Goal: Transaction & Acquisition: Obtain resource

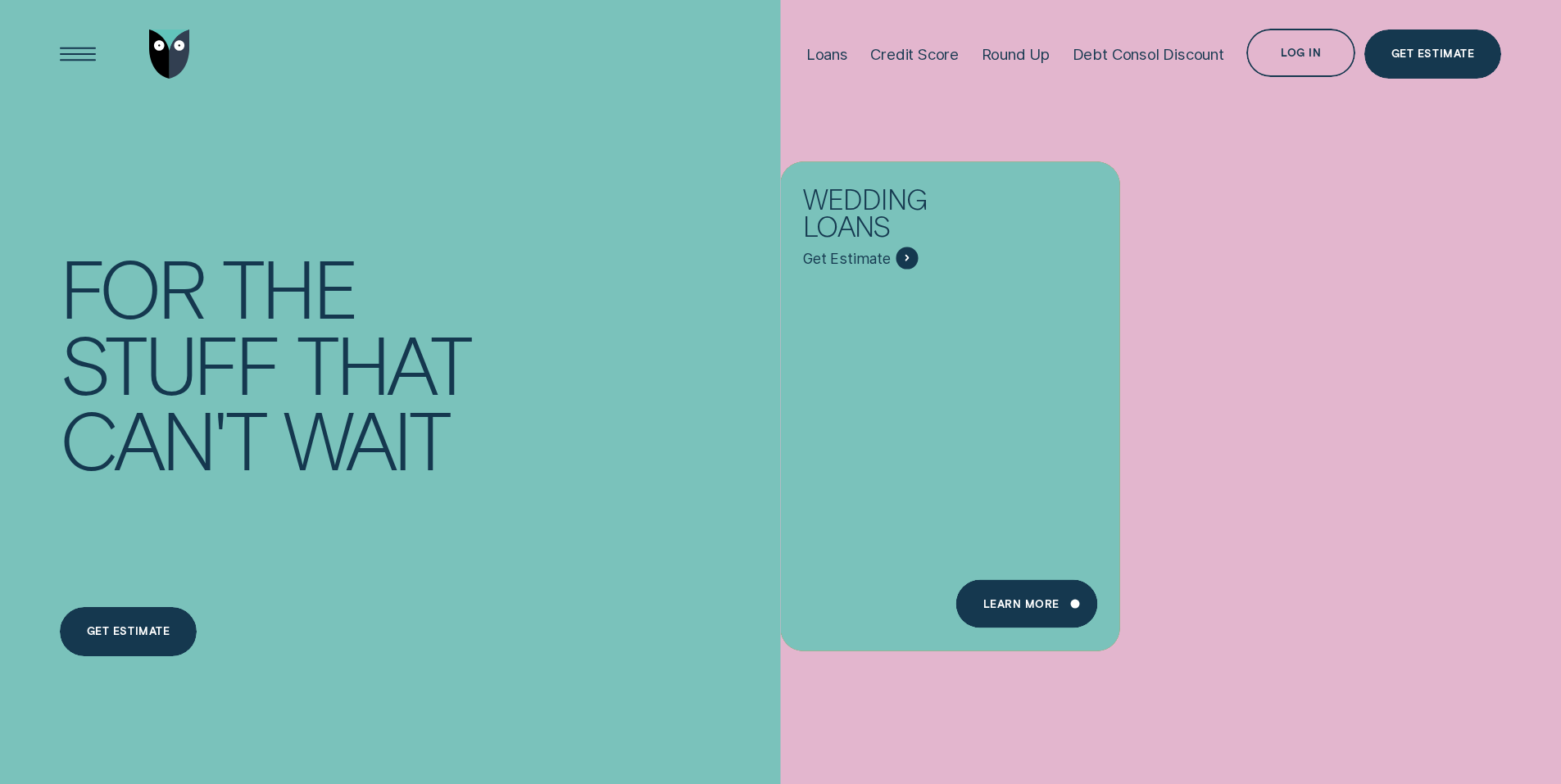
click at [819, 53] on div "Loans" at bounding box center [827, 54] width 42 height 19
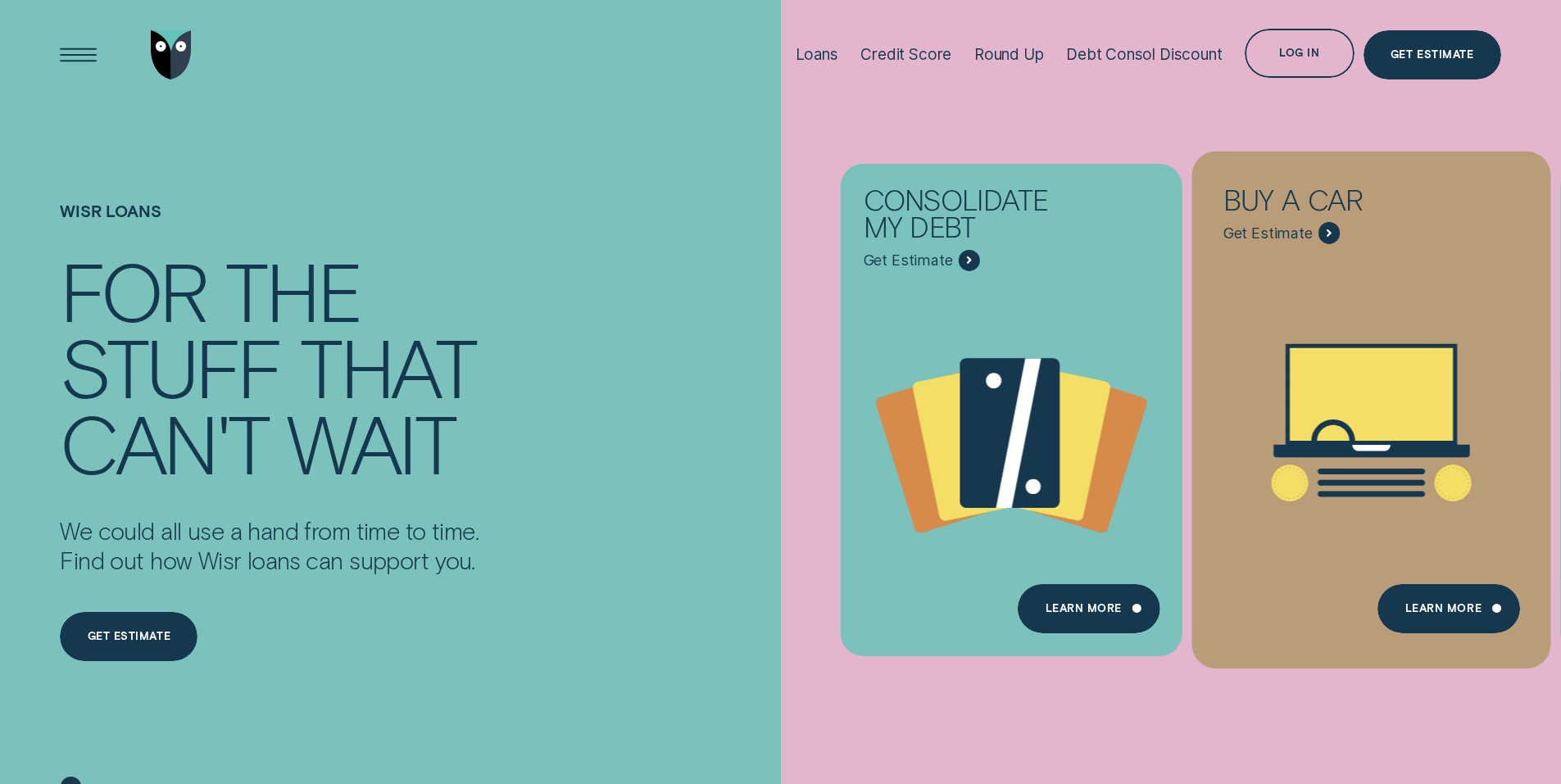
click at [1323, 233] on div "Buy a car - Learn more" at bounding box center [1330, 233] width 22 height 22
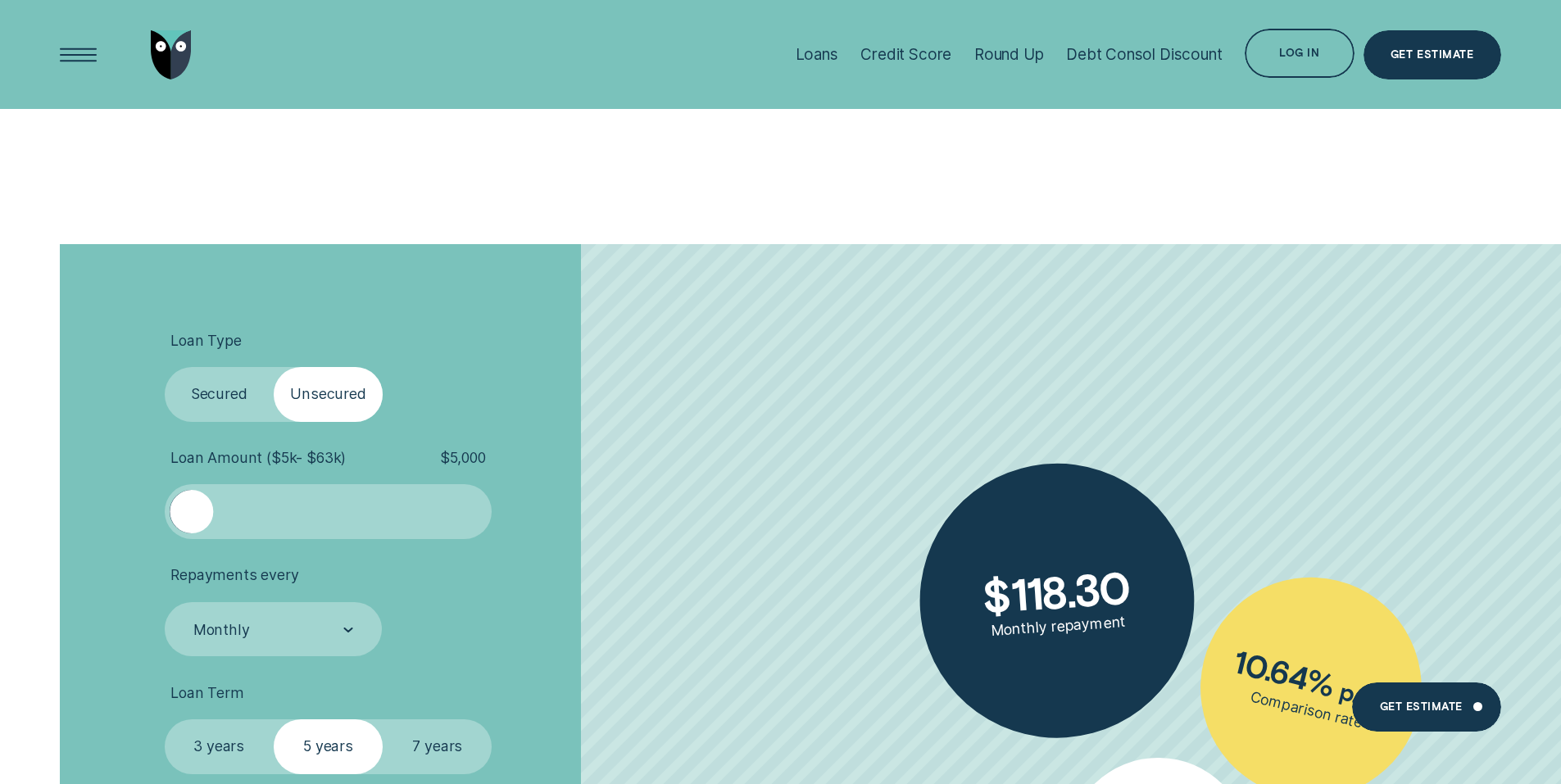
scroll to position [2949, 0]
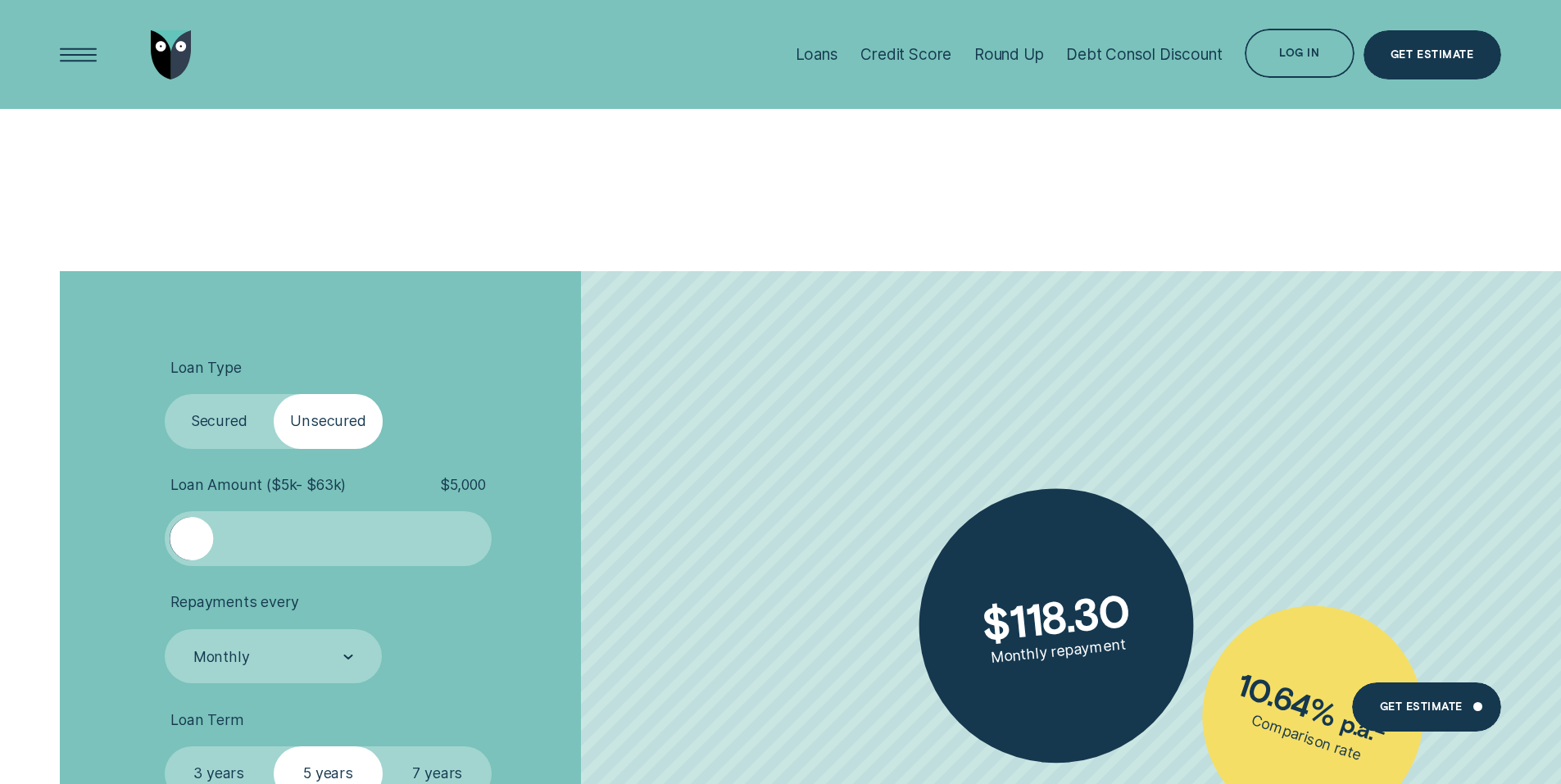
click at [223, 420] on label "Secured" at bounding box center [219, 421] width 109 height 55
click at [165, 394] on input "Secured" at bounding box center [165, 394] width 0 height 0
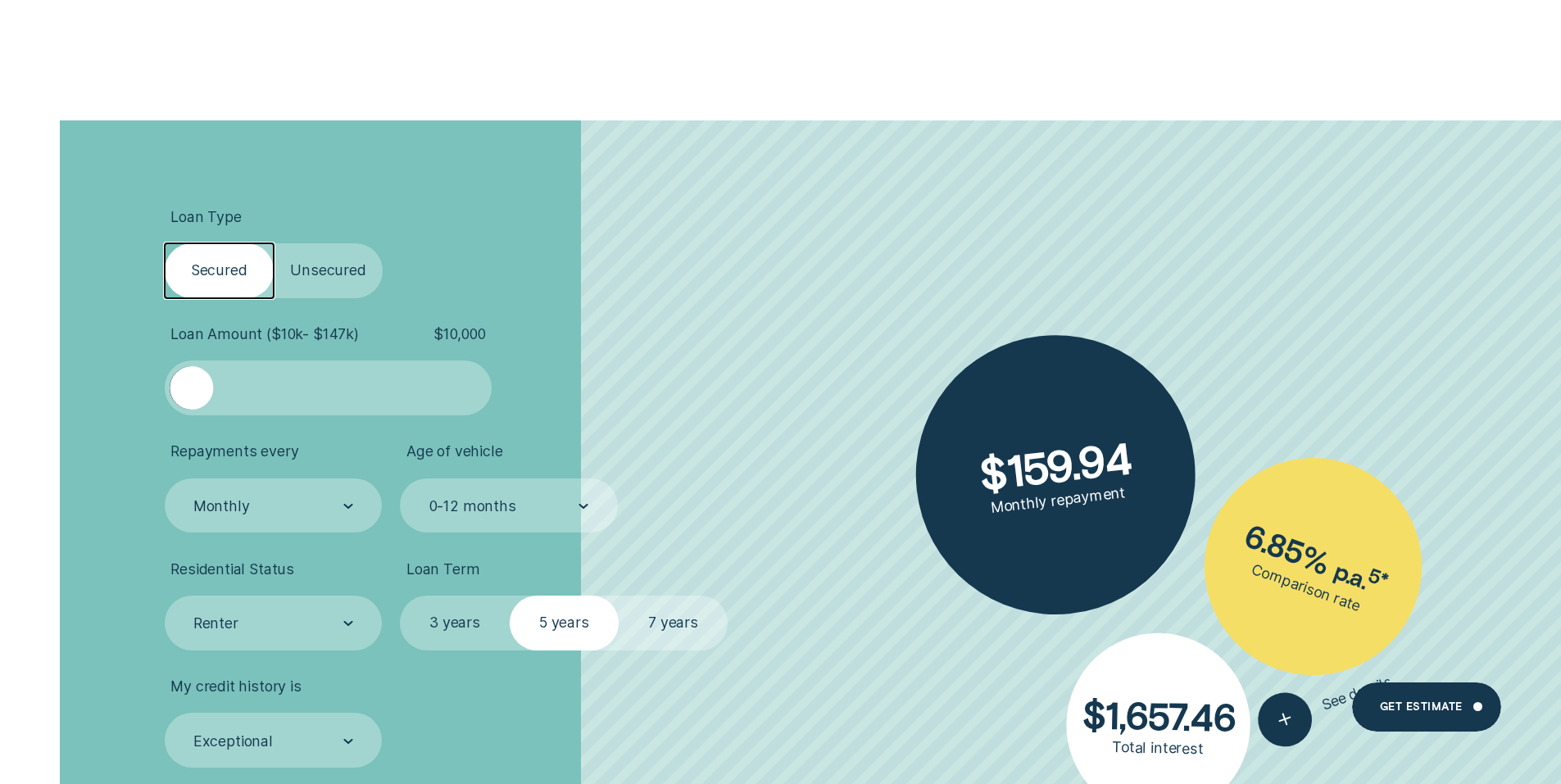
scroll to position [3113, 0]
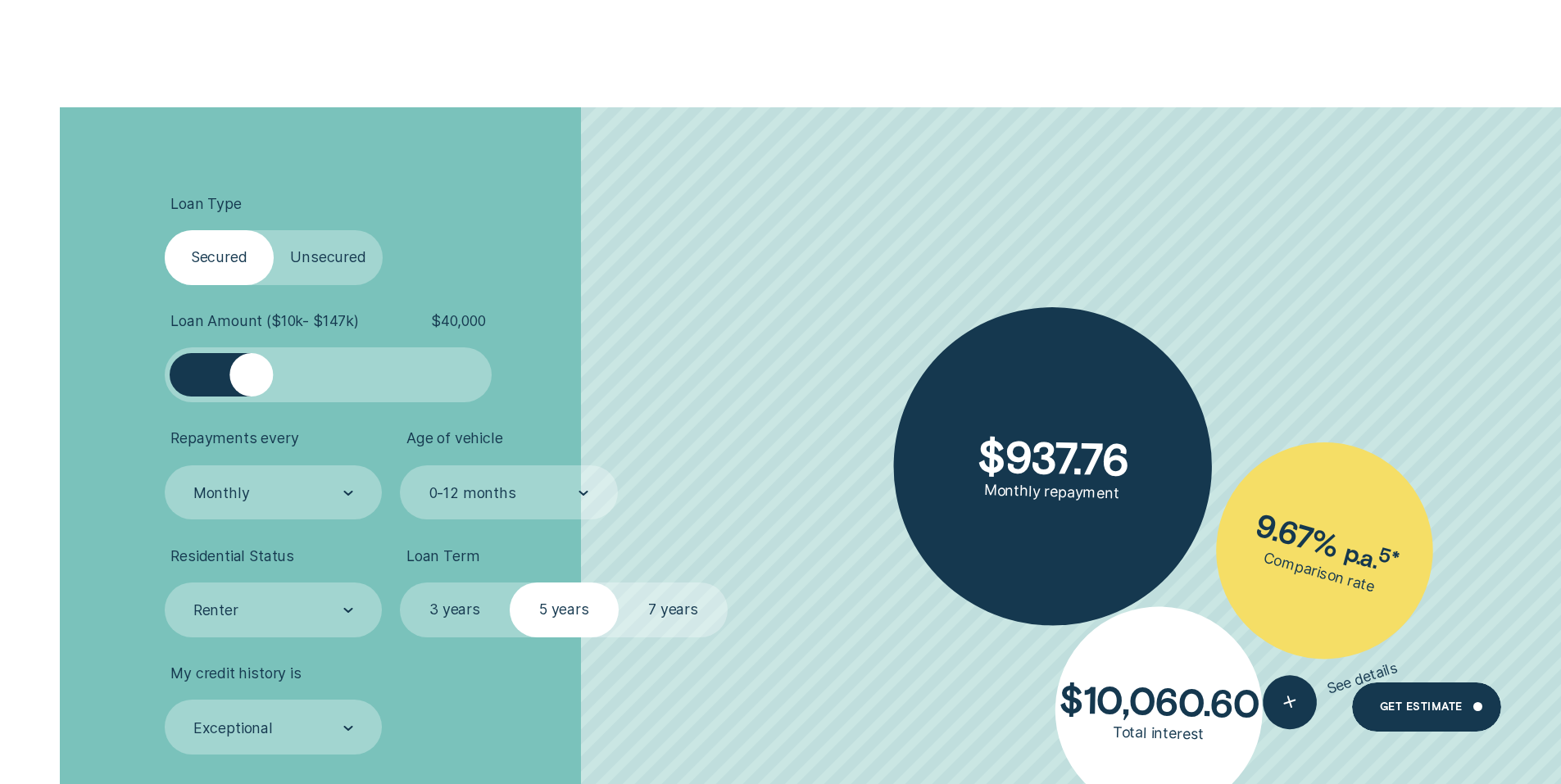
drag, startPoint x: 206, startPoint y: 378, endPoint x: 251, endPoint y: 407, distance: 53.5
click at [251, 407] on ul "Loan Type Select Loan Type Secured Unsecured Loan Amount ( $10k - $147k ) $ 40,…" at bounding box center [416, 474] width 503 height 559
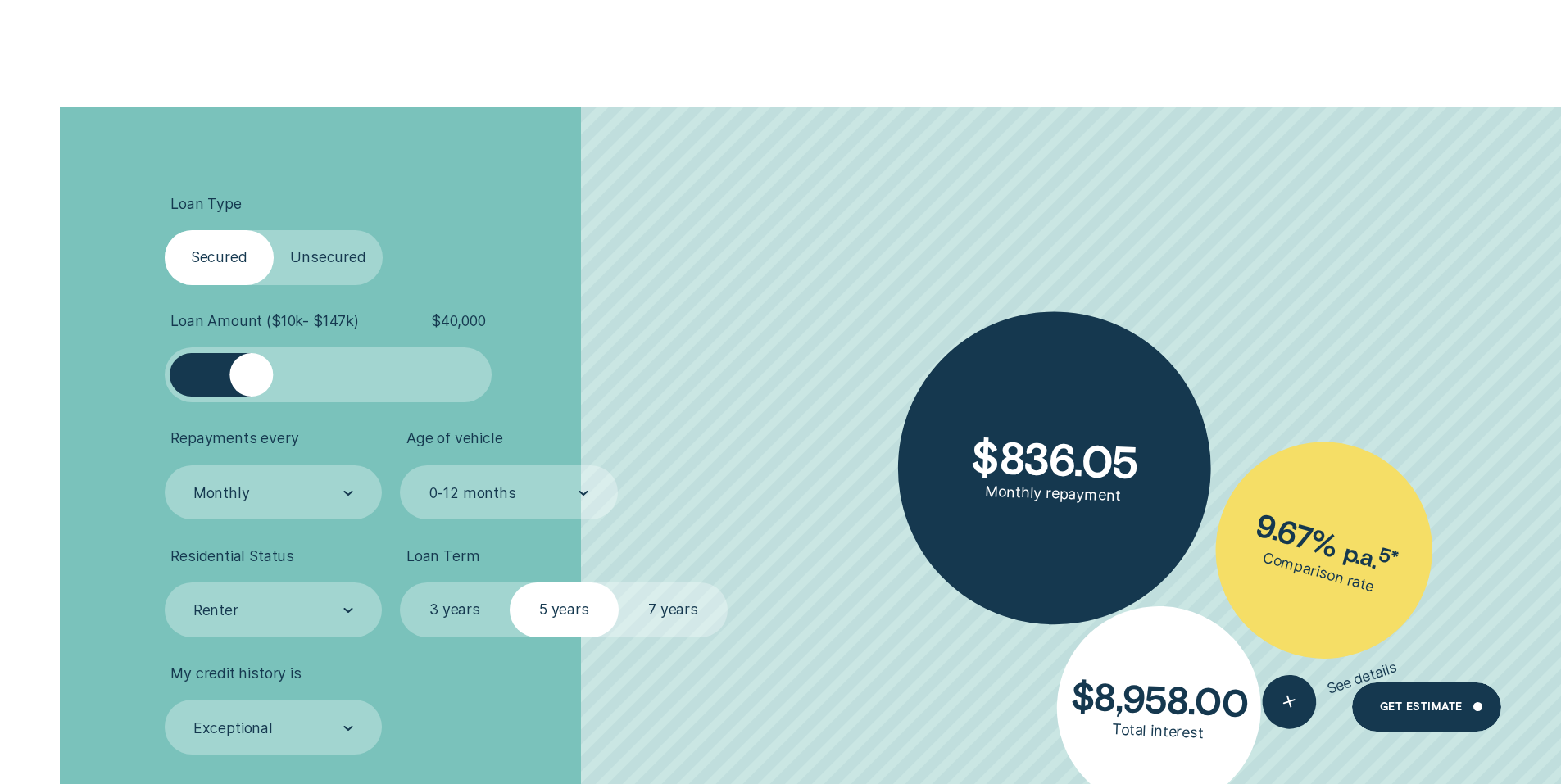
click at [673, 618] on label "7 years" at bounding box center [673, 609] width 109 height 55
click at [619, 582] on input "7 years" at bounding box center [619, 582] width 0 height 0
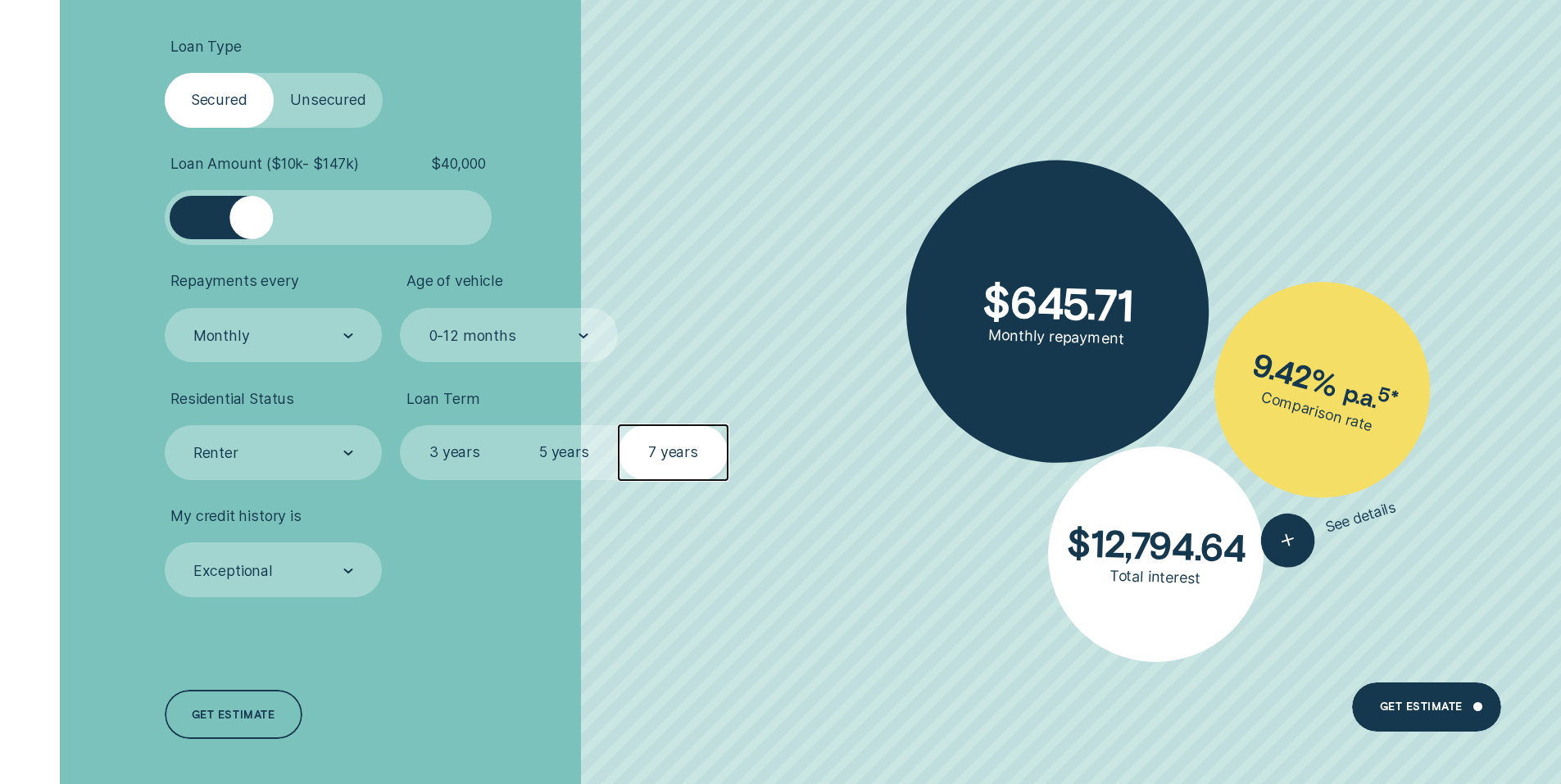
scroll to position [3277, 0]
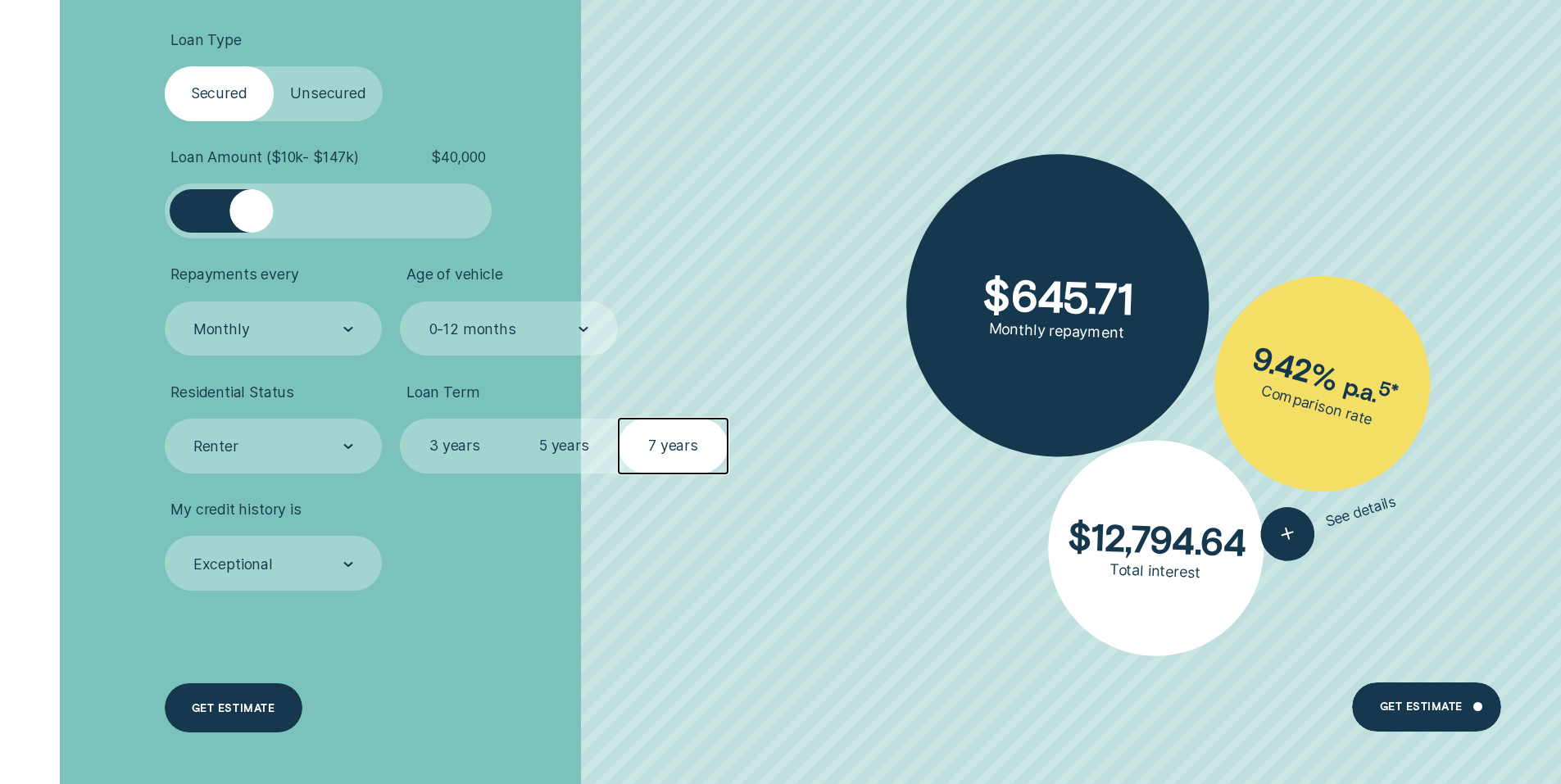
click at [254, 708] on div "Get estimate" at bounding box center [233, 708] width 83 height 10
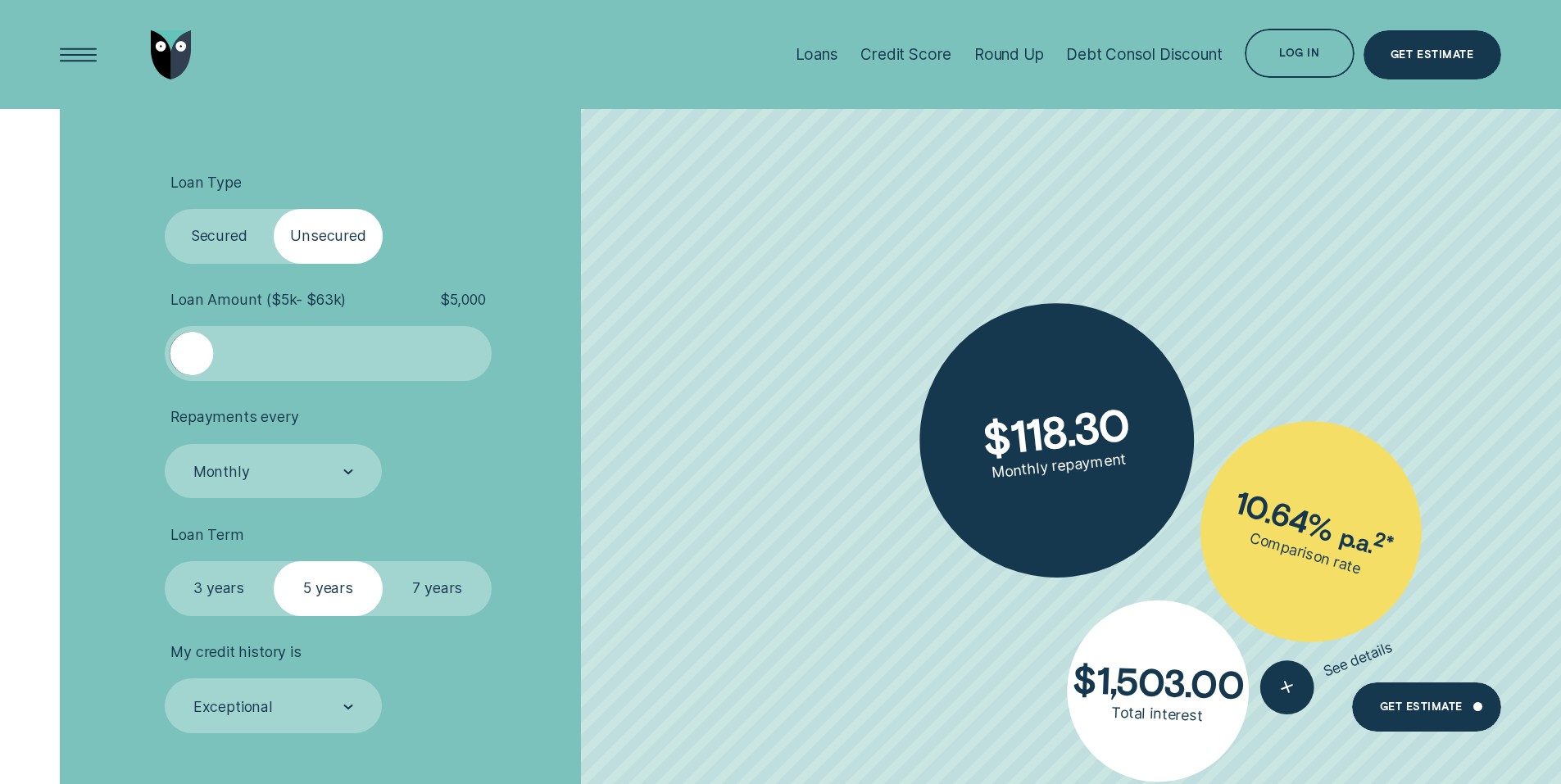
scroll to position [3113, 0]
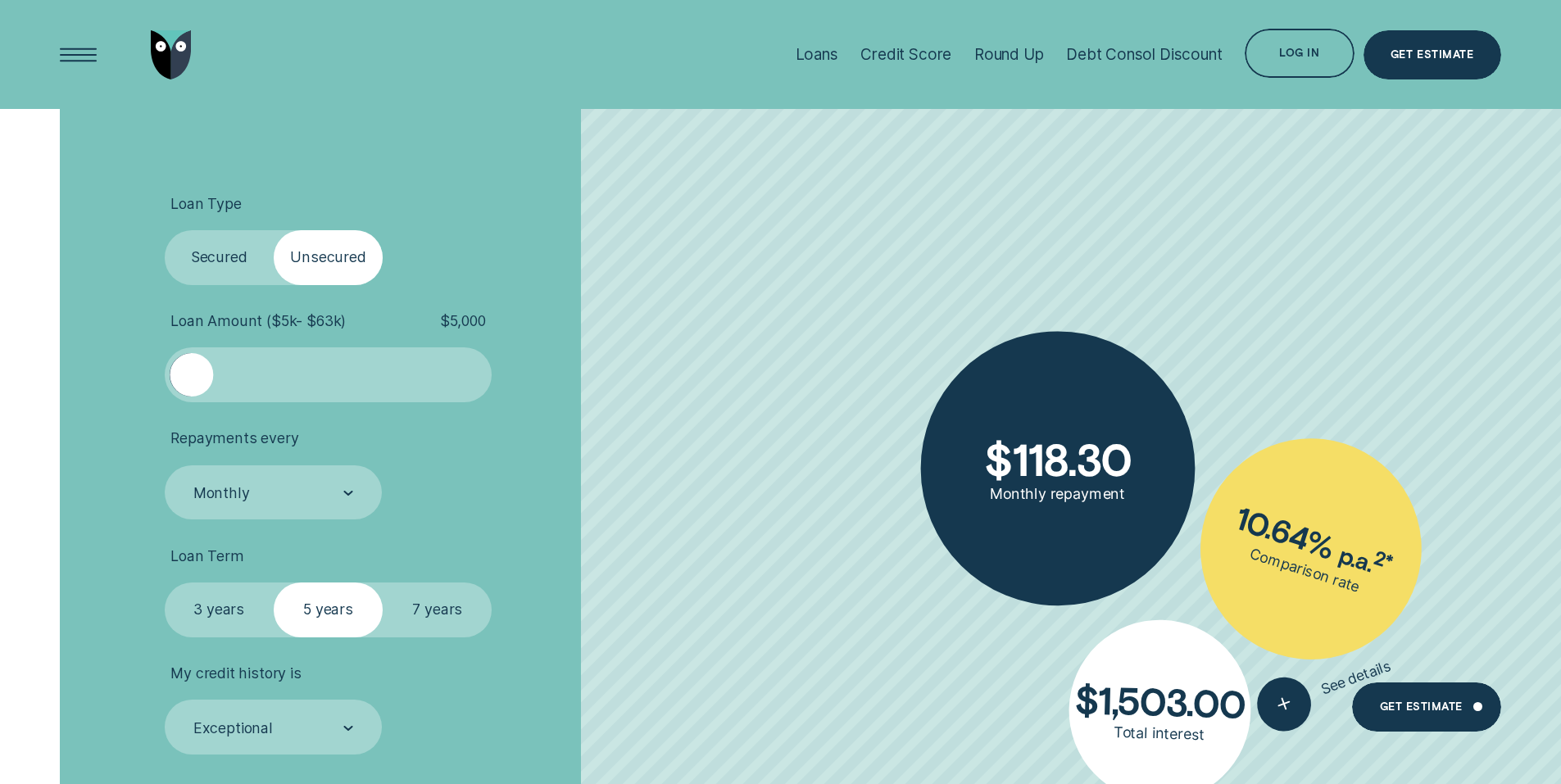
click at [216, 263] on label "Secured" at bounding box center [219, 257] width 109 height 55
click at [165, 230] on input "Secured" at bounding box center [165, 230] width 0 height 0
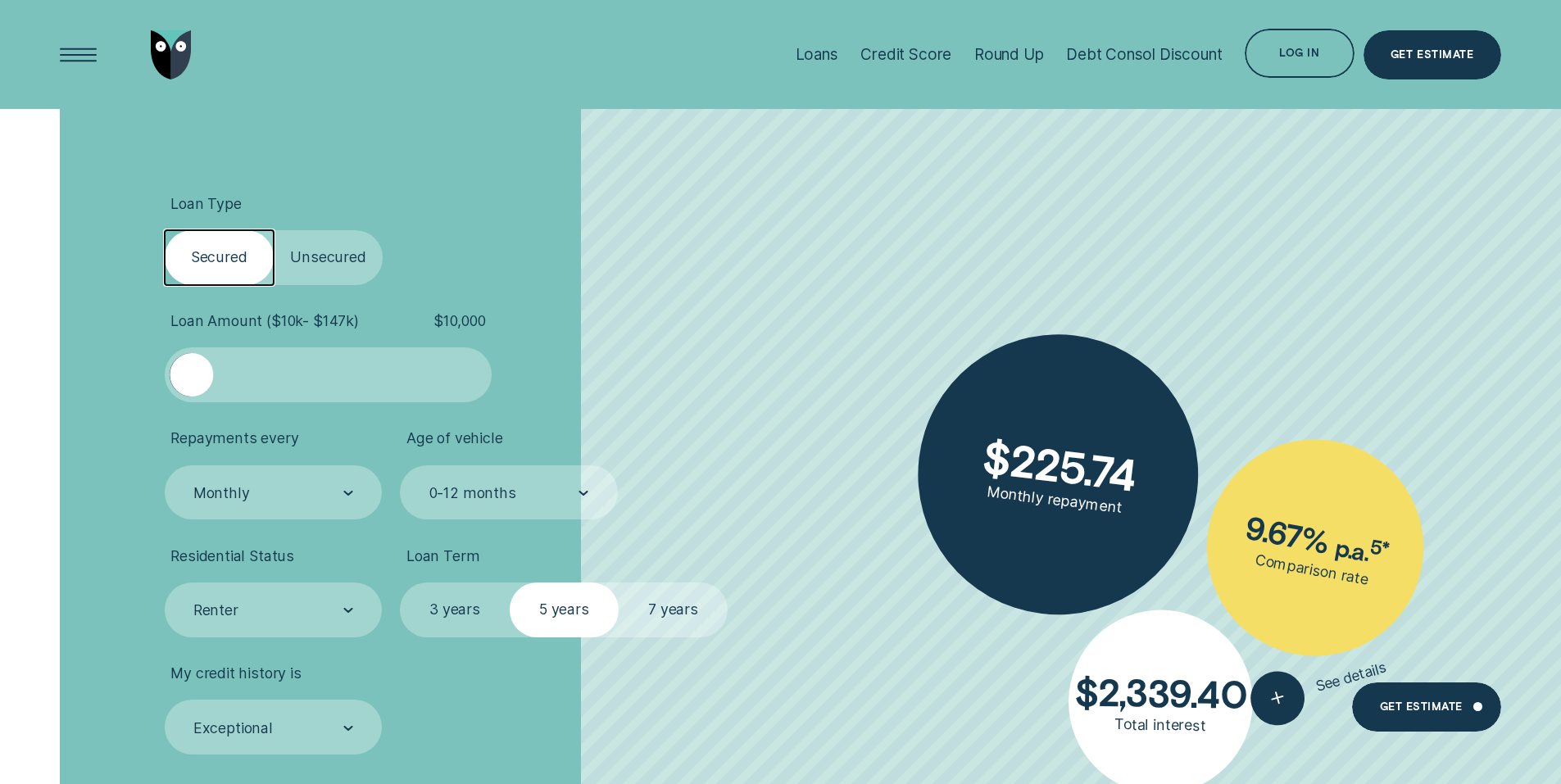
click at [345, 263] on label "Unsecured" at bounding box center [328, 257] width 109 height 55
click at [273, 230] on input "Unsecured" at bounding box center [273, 230] width 0 height 0
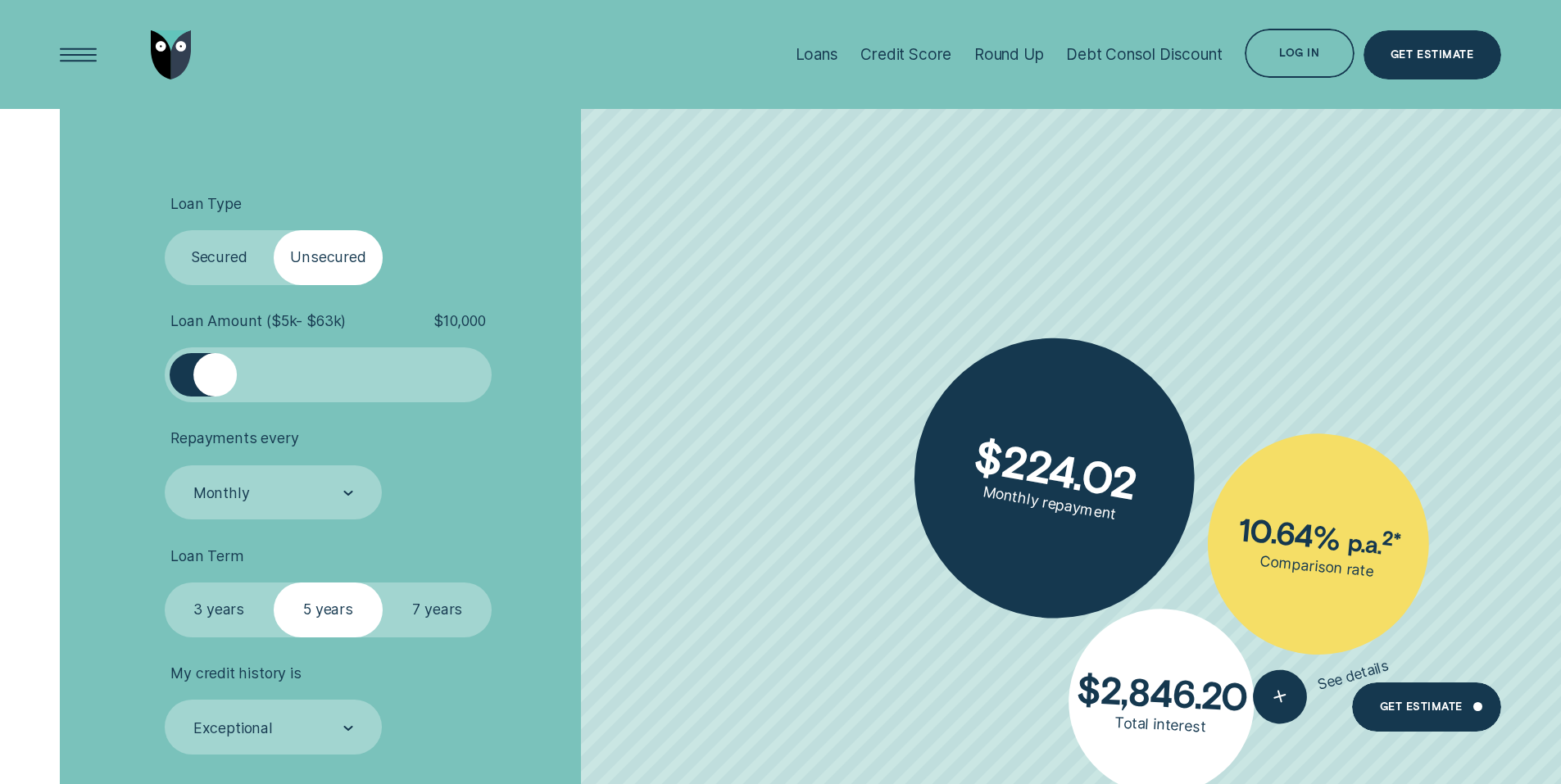
click at [221, 259] on label "Secured" at bounding box center [219, 257] width 109 height 55
click at [165, 230] on input "Secured" at bounding box center [165, 230] width 0 height 0
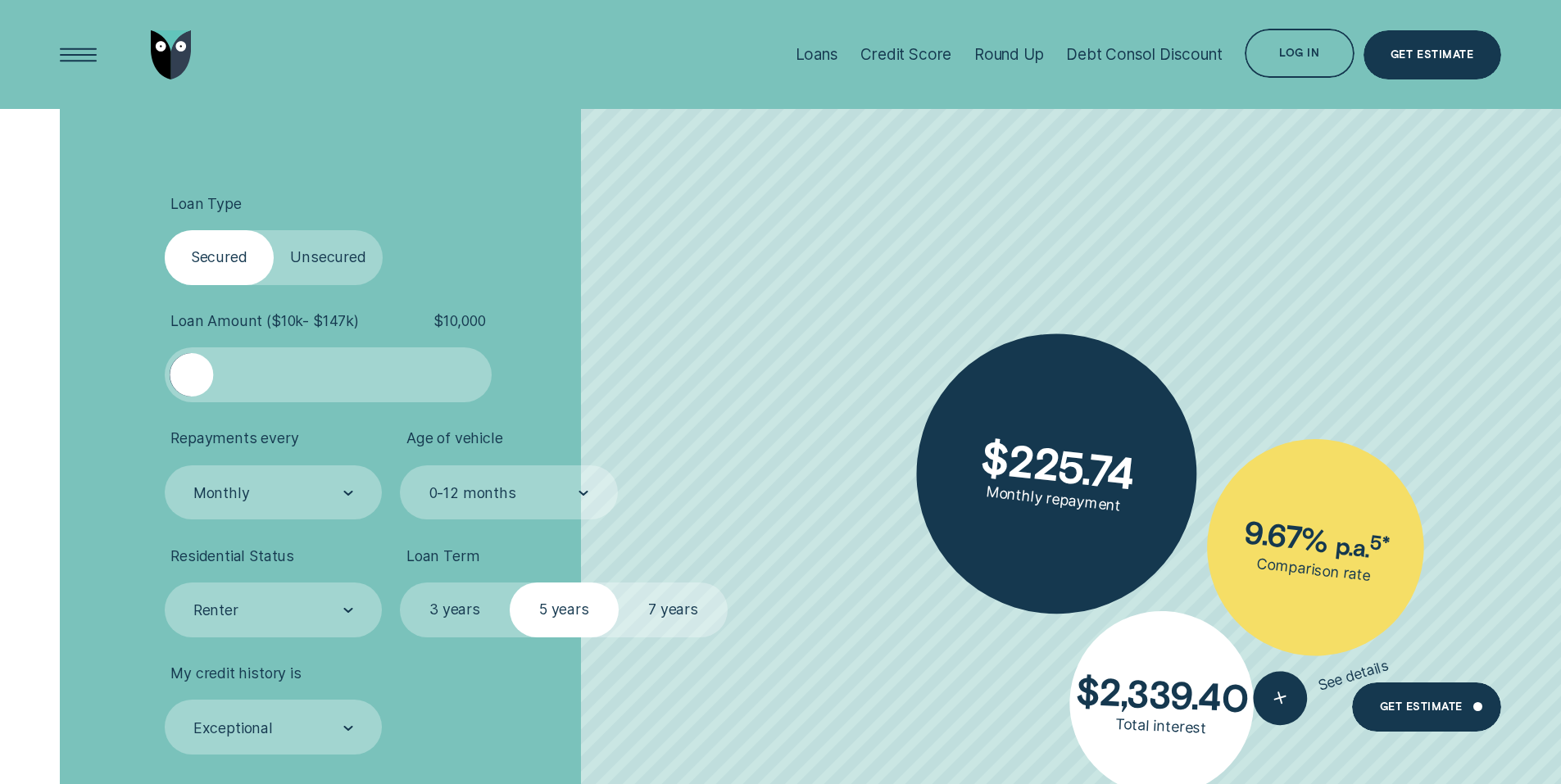
click at [680, 619] on label "7 years" at bounding box center [673, 609] width 109 height 55
click at [619, 582] on input "7 years" at bounding box center [619, 582] width 0 height 0
